Goal: Book appointment/travel/reservation

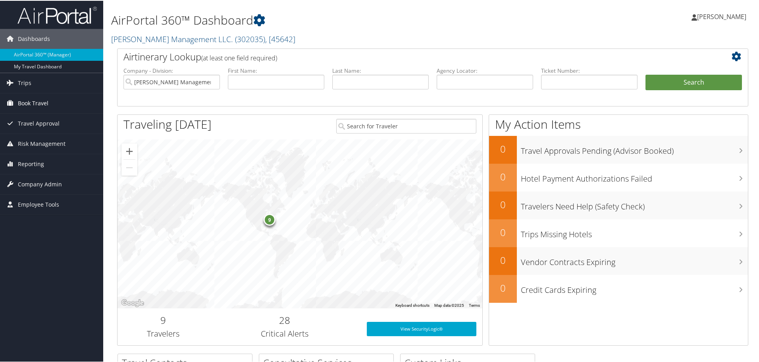
click at [31, 101] on span "Book Travel" at bounding box center [33, 103] width 31 height 20
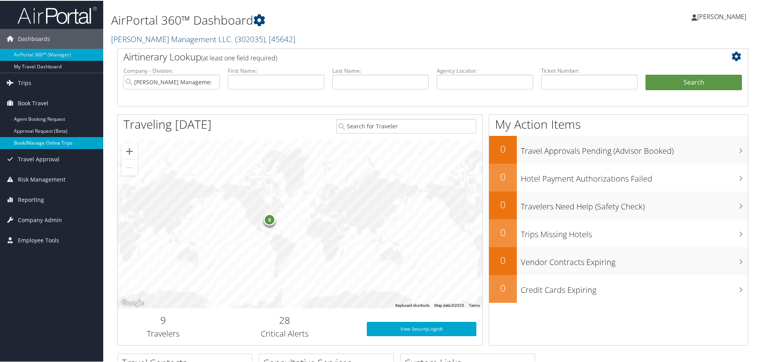
click at [28, 140] on link "Book/Manage Online Trips" at bounding box center [51, 142] width 103 height 12
